Goal: Task Accomplishment & Management: Manage account settings

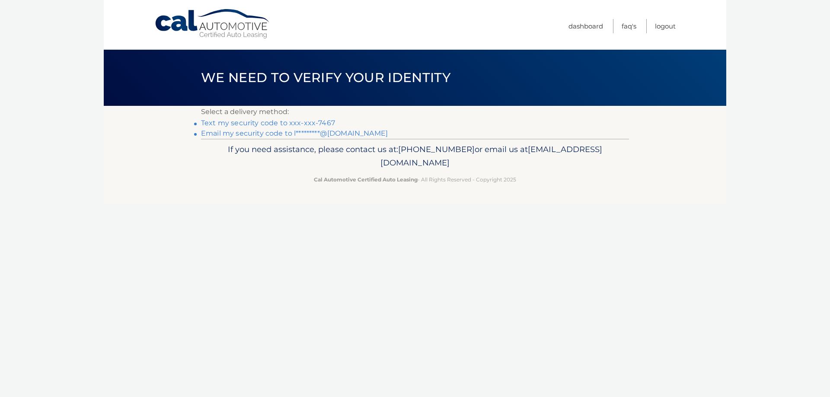
click at [306, 125] on link "Text my security code to xxx-xxx-7467" at bounding box center [268, 123] width 134 height 8
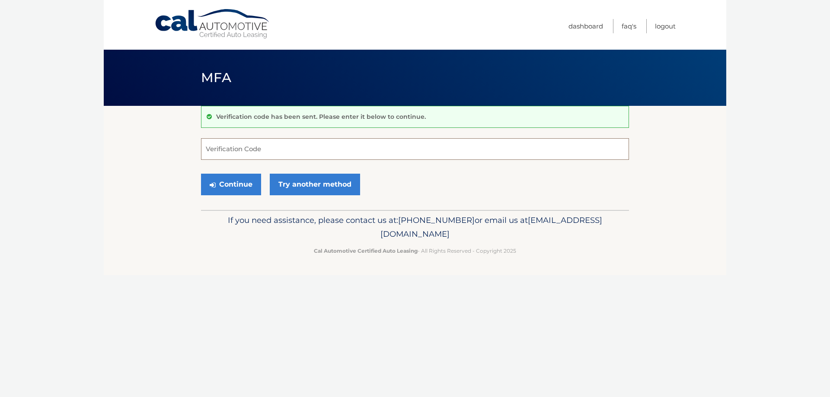
click at [376, 151] on input "Verification Code" at bounding box center [415, 149] width 428 height 22
type input "186702"
click at [247, 185] on button "Continue" at bounding box center [231, 185] width 60 height 22
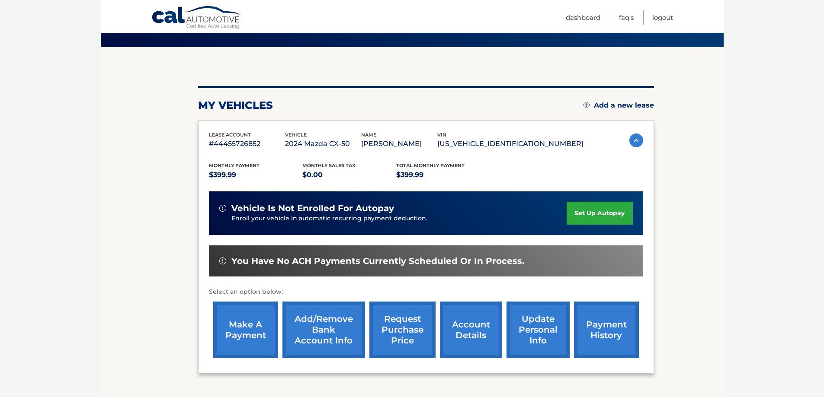
scroll to position [115, 0]
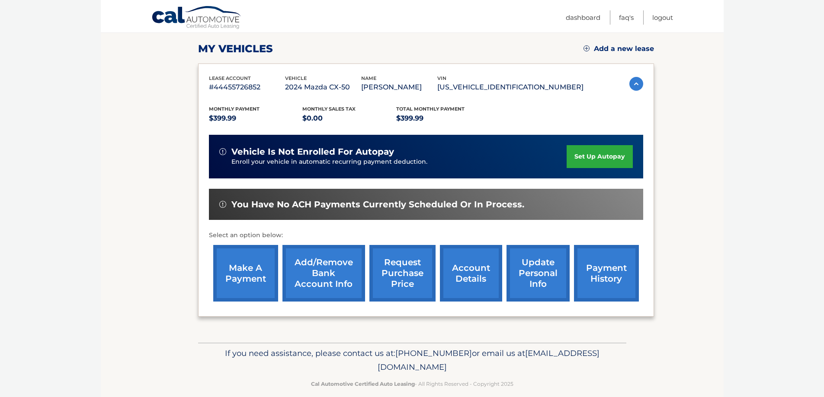
click at [468, 253] on link "account details" at bounding box center [471, 273] width 62 height 57
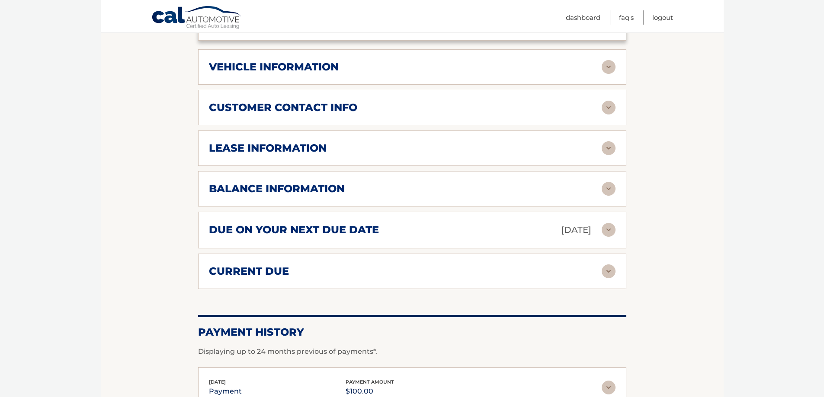
scroll to position [461, 0]
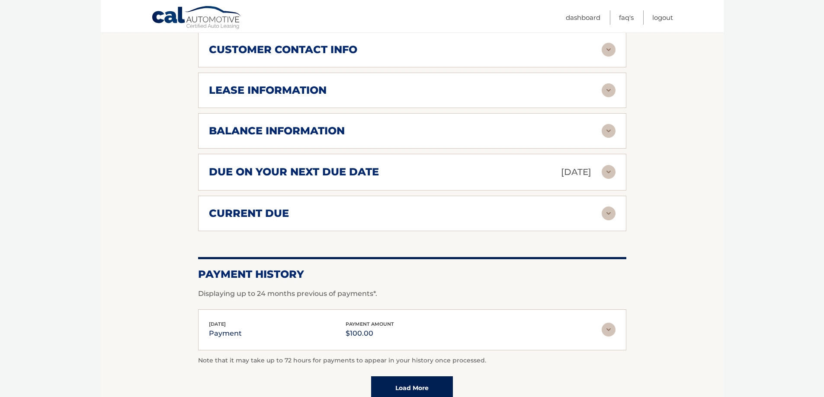
click at [602, 207] on img at bounding box center [608, 214] width 14 height 14
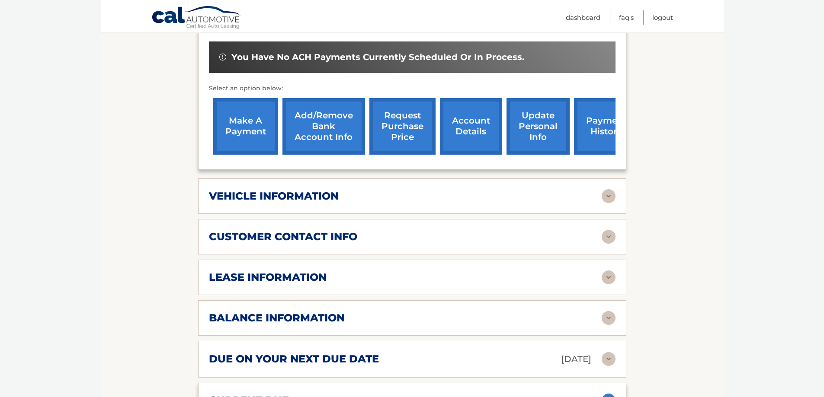
scroll to position [230, 0]
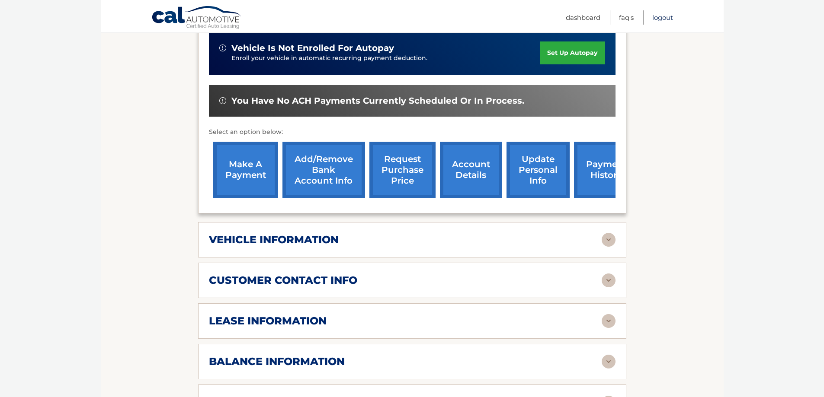
click at [665, 12] on link "Logout" at bounding box center [662, 17] width 21 height 14
